Goal: Entertainment & Leisure: Consume media (video, audio)

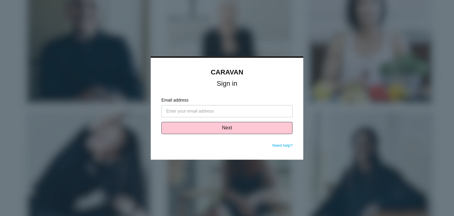
click at [225, 112] on input "Email address" at bounding box center [226, 111] width 131 height 12
type input "[PERSON_NAME][EMAIL_ADDRESS][PERSON_NAME][DOMAIN_NAME]"
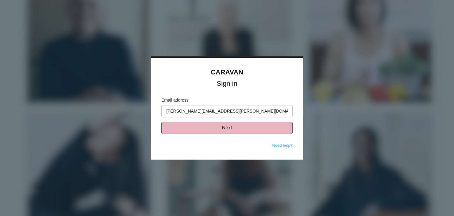
click at [215, 132] on button "Next" at bounding box center [226, 128] width 131 height 12
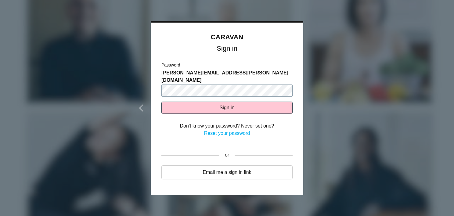
click at [161, 102] on button "Sign in" at bounding box center [226, 108] width 131 height 12
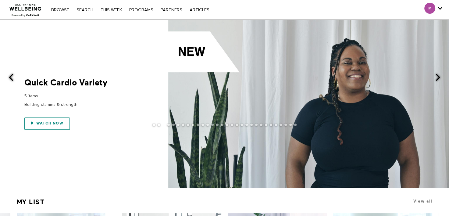
click at [56, 121] on link "Watch now" at bounding box center [46, 123] width 45 height 12
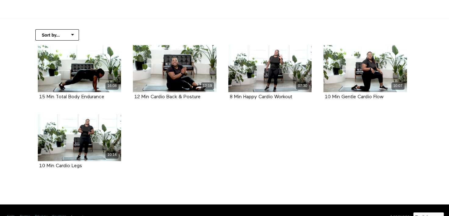
scroll to position [123, 0]
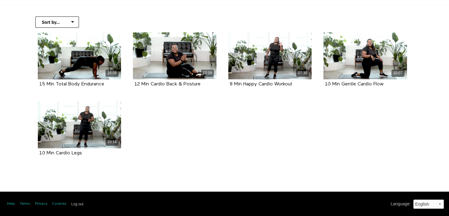
click at [214, 124] on ul "16:08 15 Min Total Body Endurance 12:19 12 Min Cardio Back & Posture 07:30" at bounding box center [222, 101] width 381 height 138
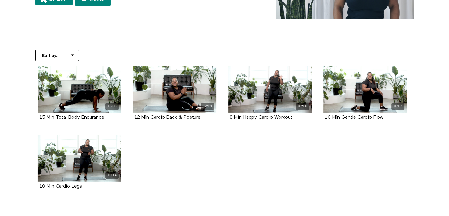
scroll to position [90, 0]
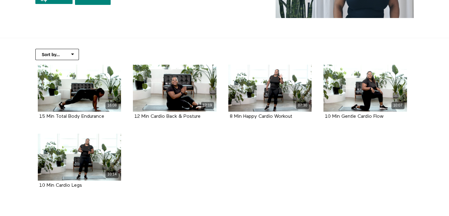
click at [183, 155] on ul "16:08 15 Min Total Body Endurance 12:19 12 Min Cardio Back & Posture 07:30" at bounding box center [222, 134] width 381 height 138
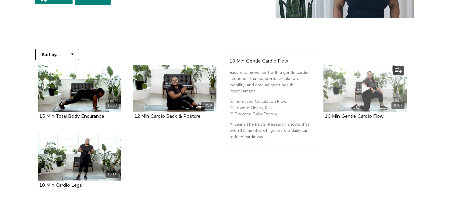
click at [352, 88] on div "10:07" at bounding box center [366, 88] width 84 height 47
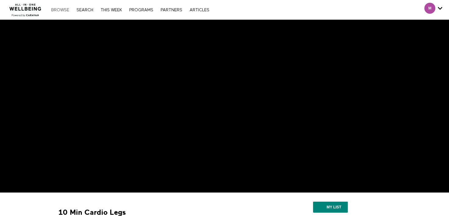
click at [60, 10] on link "Browse" at bounding box center [60, 10] width 24 height 4
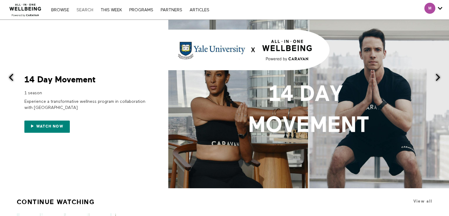
click at [86, 11] on link "Search" at bounding box center [85, 10] width 23 height 4
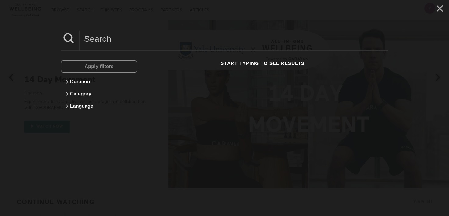
click at [93, 38] on input at bounding box center [234, 39] width 309 height 17
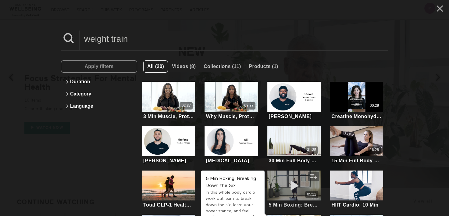
type input "weight train"
click at [289, 182] on icon at bounding box center [294, 185] width 18 height 11
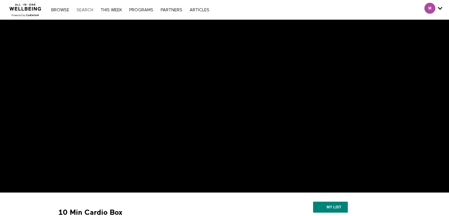
click at [84, 10] on link "Search" at bounding box center [85, 10] width 23 height 4
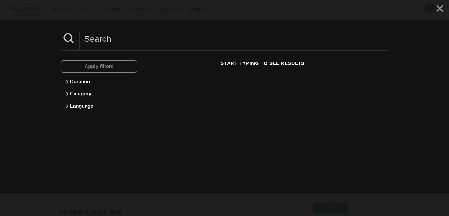
click at [100, 42] on input at bounding box center [234, 39] width 309 height 17
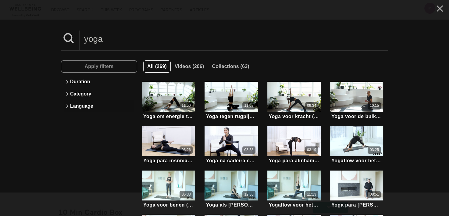
click at [86, 105] on button "Language" at bounding box center [99, 106] width 70 height 12
click at [82, 120] on div "English" at bounding box center [96, 119] width 51 height 6
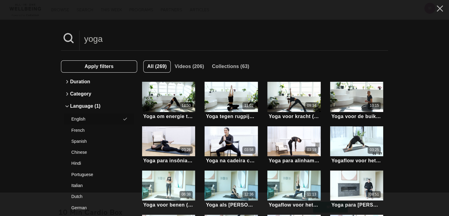
click at [82, 120] on div "English" at bounding box center [96, 119] width 51 height 6
click at [123, 66] on button "Apply filters" at bounding box center [99, 66] width 76 height 12
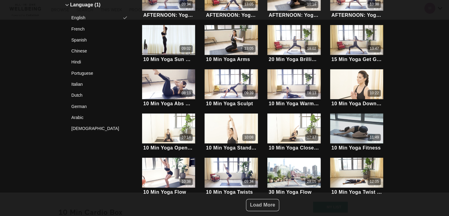
scroll to position [102, 0]
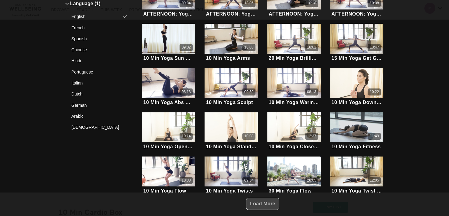
click at [253, 201] on span "Load More" at bounding box center [262, 203] width 25 height 5
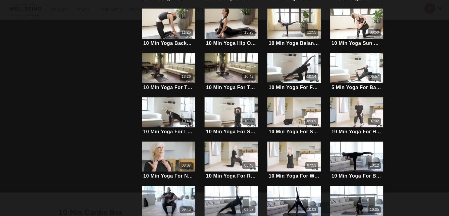
scroll to position [320, 0]
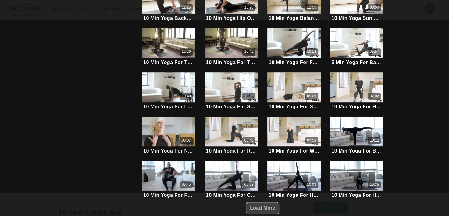
click at [265, 205] on span "Load More" at bounding box center [262, 207] width 25 height 5
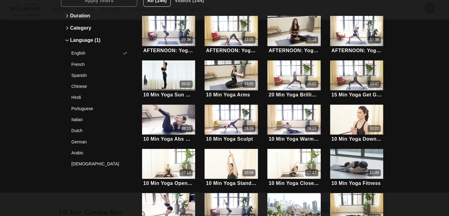
scroll to position [0, 0]
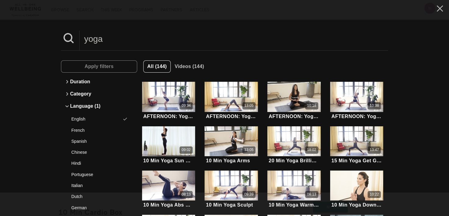
click at [124, 42] on input "yoga" at bounding box center [234, 39] width 309 height 17
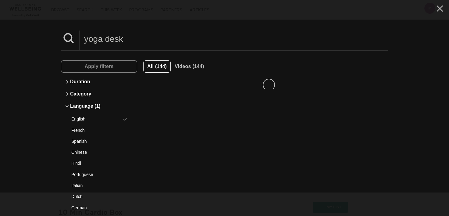
type input "yoga desk"
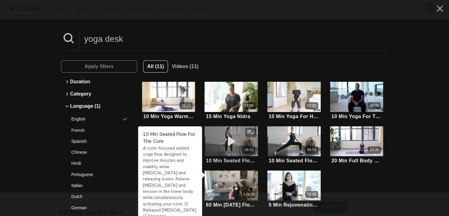
click at [224, 136] on icon at bounding box center [231, 141] width 18 height 11
